Goal: Navigation & Orientation: Understand site structure

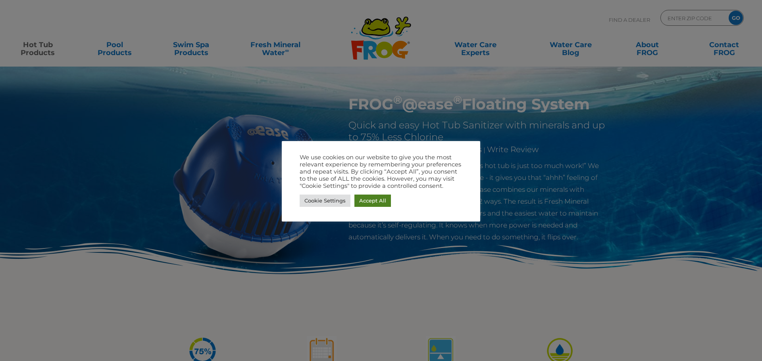
click at [372, 202] on link "Accept All" at bounding box center [372, 201] width 36 height 12
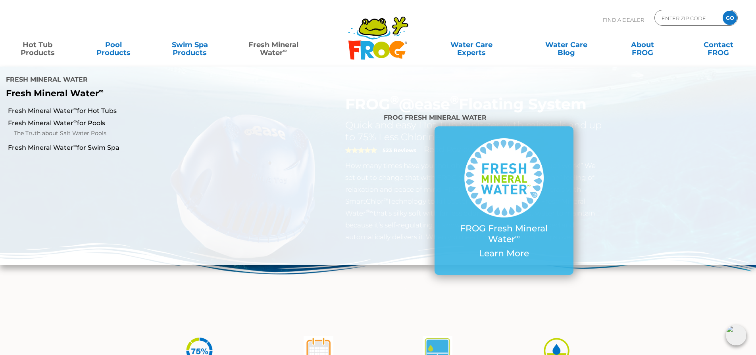
click at [294, 48] on link "Fresh Mineral Water ∞" at bounding box center [273, 45] width 74 height 16
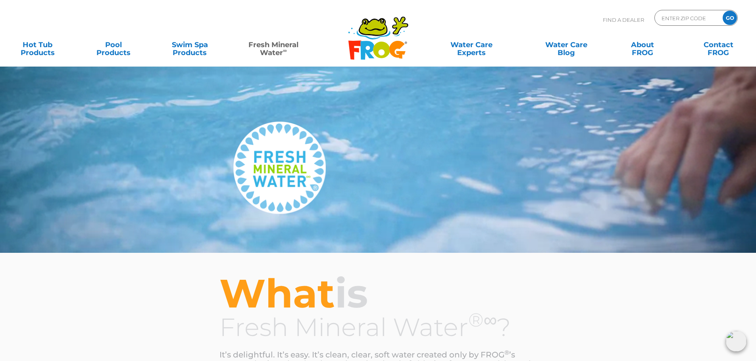
click at [570, 57] on div "MENU MENU Hot Tub Products All Hot Tub Products All Hot Tub Products FROG @ease…" at bounding box center [378, 49] width 740 height 24
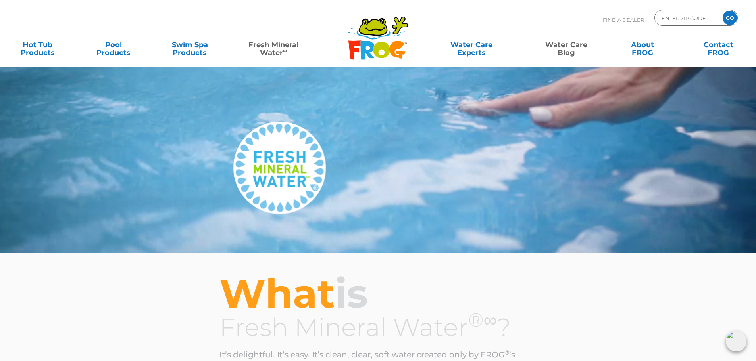
click at [575, 43] on link "Water Care Blog" at bounding box center [565, 45] width 59 height 16
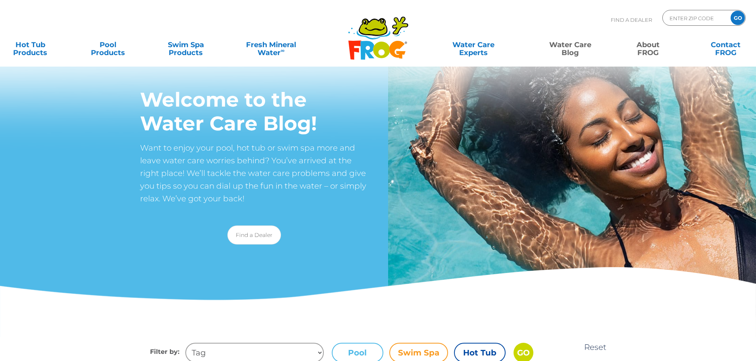
click at [655, 48] on link "About FROG" at bounding box center [648, 45] width 60 height 16
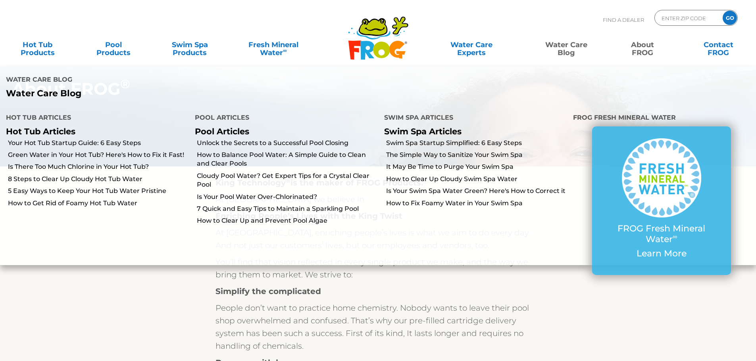
click at [569, 50] on link "Water Care Blog" at bounding box center [565, 45] width 59 height 16
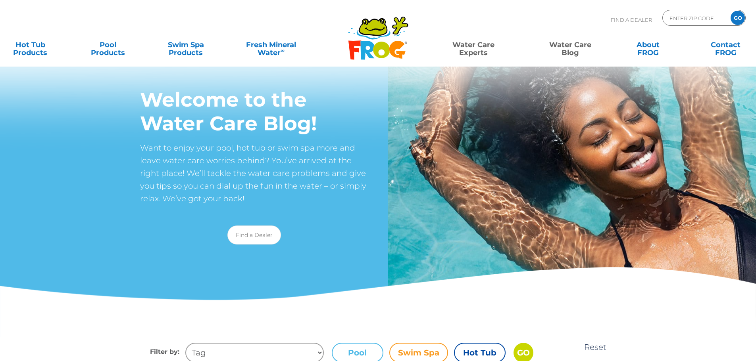
click at [480, 47] on link "Water Care Experts" at bounding box center [473, 45] width 98 height 16
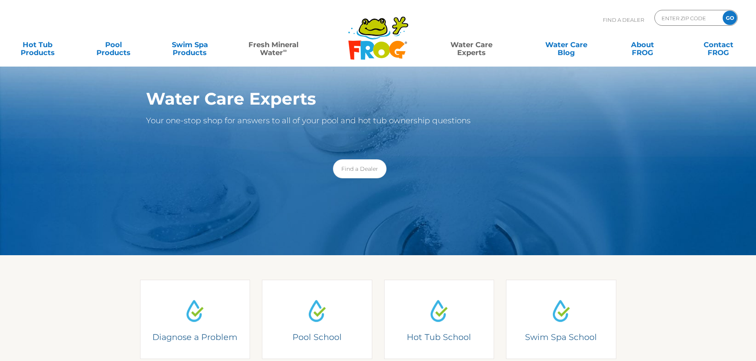
click at [271, 46] on link "Fresh Mineral Water ∞" at bounding box center [273, 45] width 74 height 16
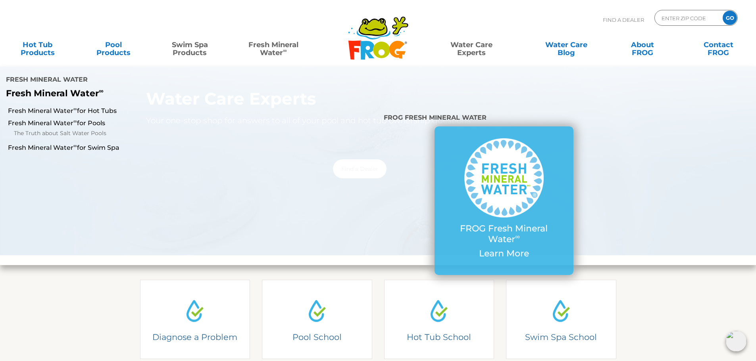
click at [194, 44] on link "Swim Spa Products" at bounding box center [189, 45] width 59 height 16
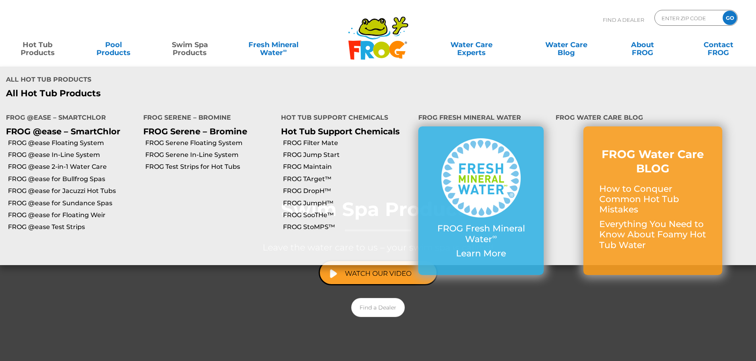
click at [49, 50] on link "Hot Tub Products" at bounding box center [37, 45] width 59 height 16
